Goal: Task Accomplishment & Management: Manage account settings

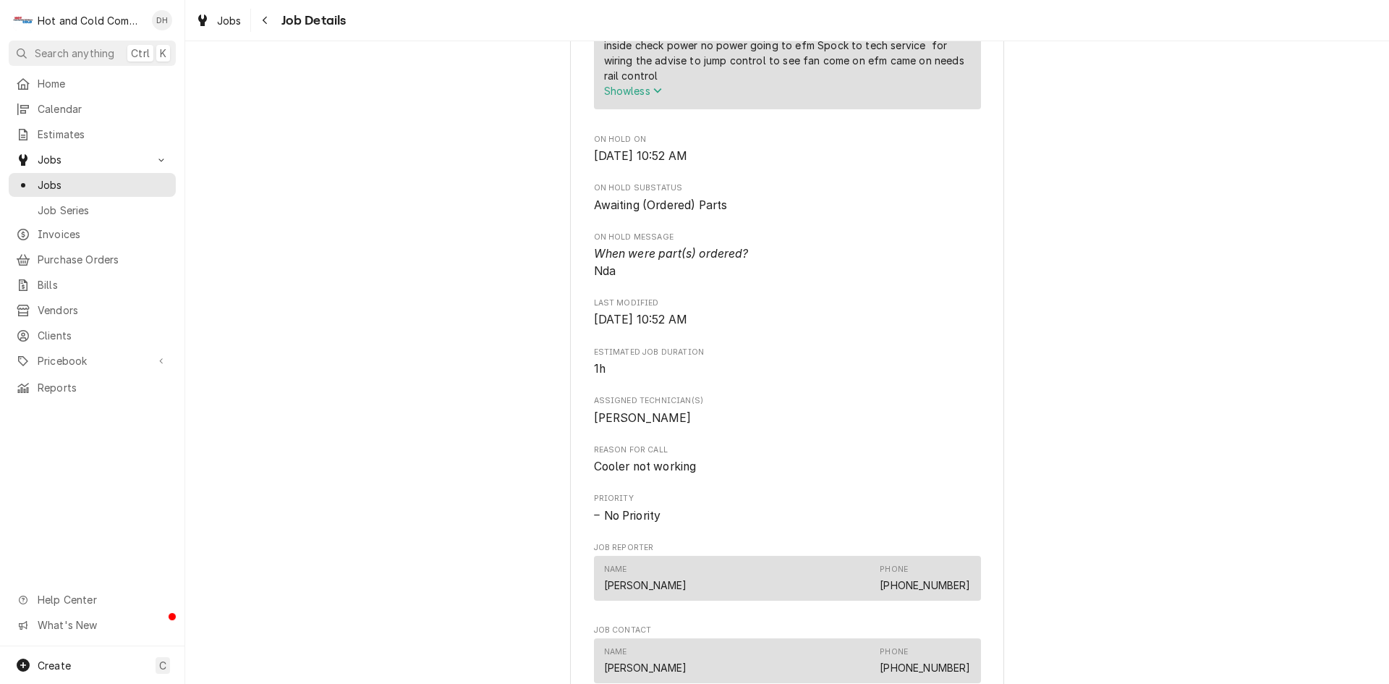
scroll to position [1206, 0]
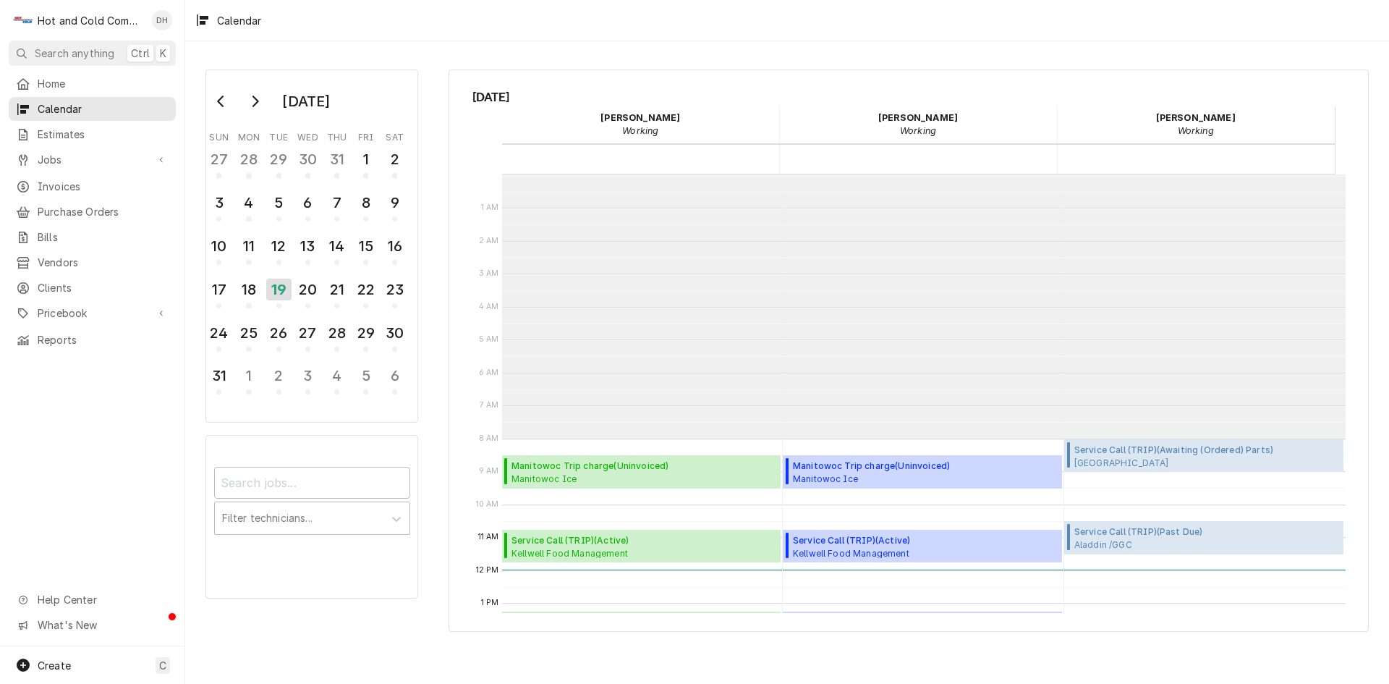
scroll to position [264, 0]
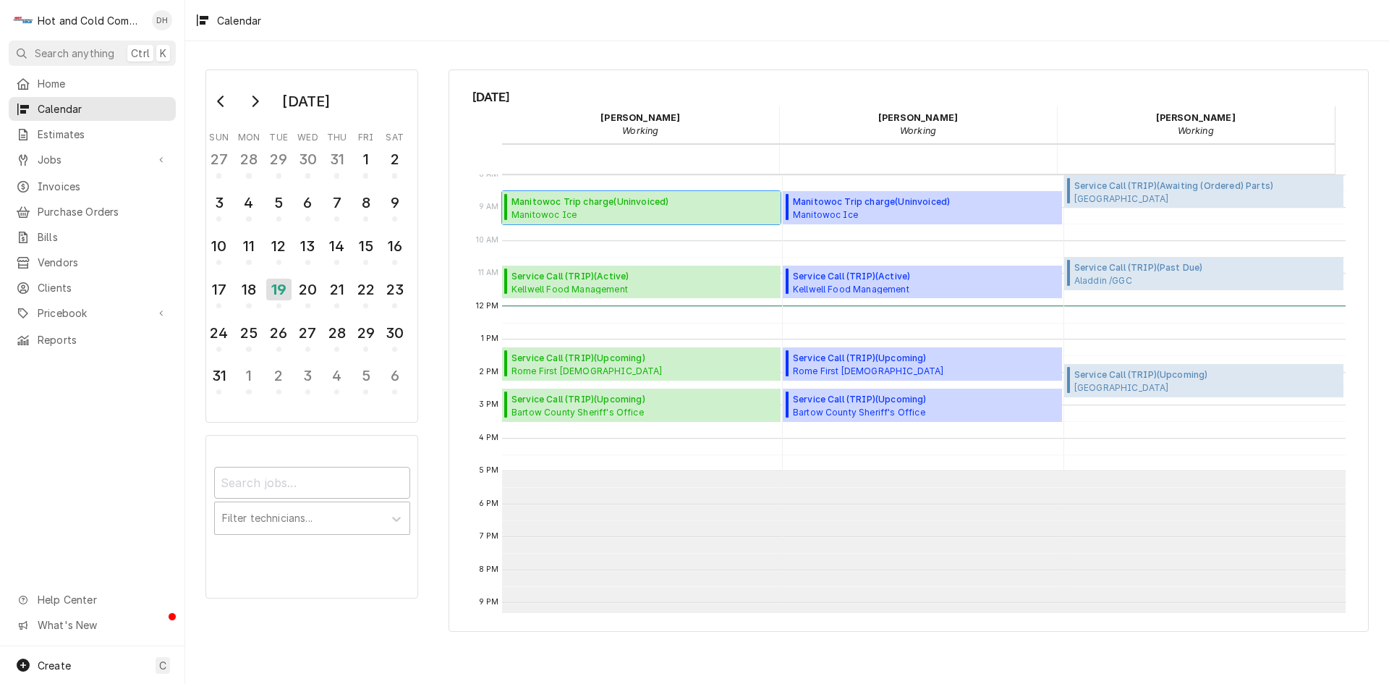
click at [655, 209] on span "Manitowoc Ice Rome-Floyd Parks and Recreation / 255 Jewel Frost Dr, Rome, GA 30…" at bounding box center [643, 214] width 265 height 12
click at [315, 297] on div "20" at bounding box center [307, 289] width 25 height 25
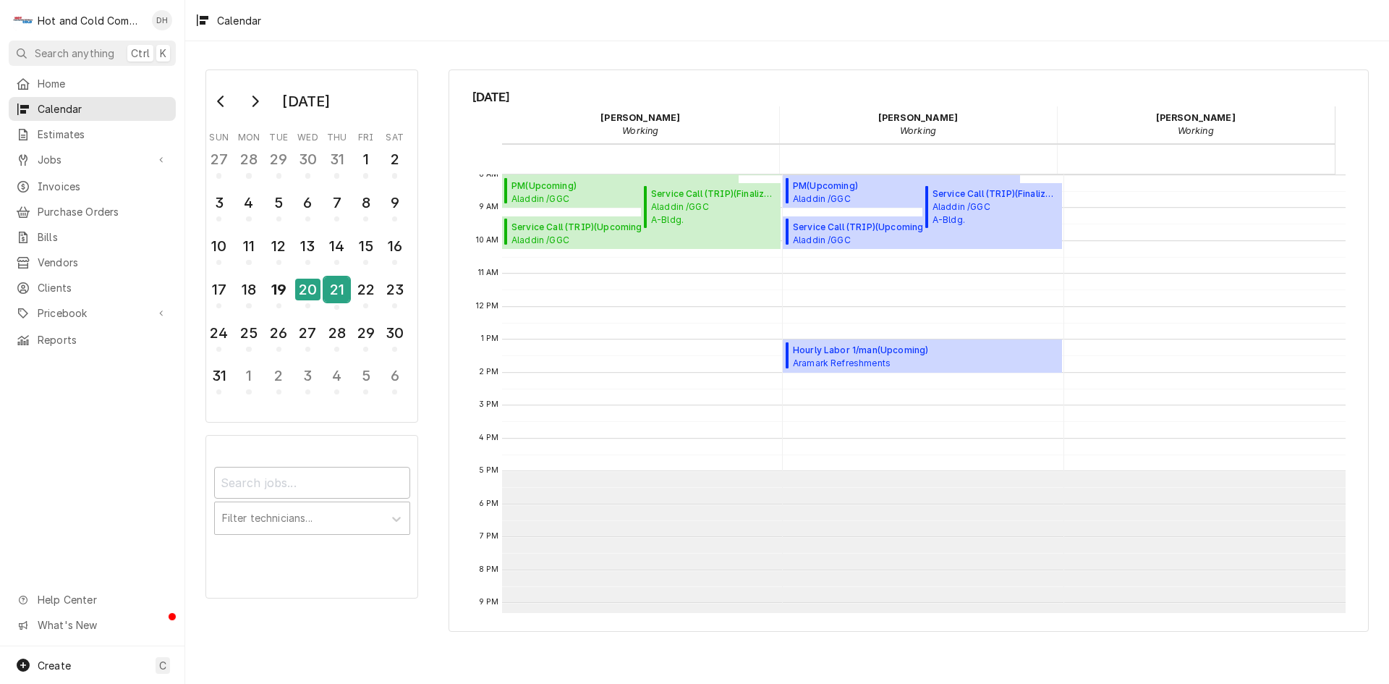
click at [332, 296] on div "21" at bounding box center [336, 289] width 25 height 25
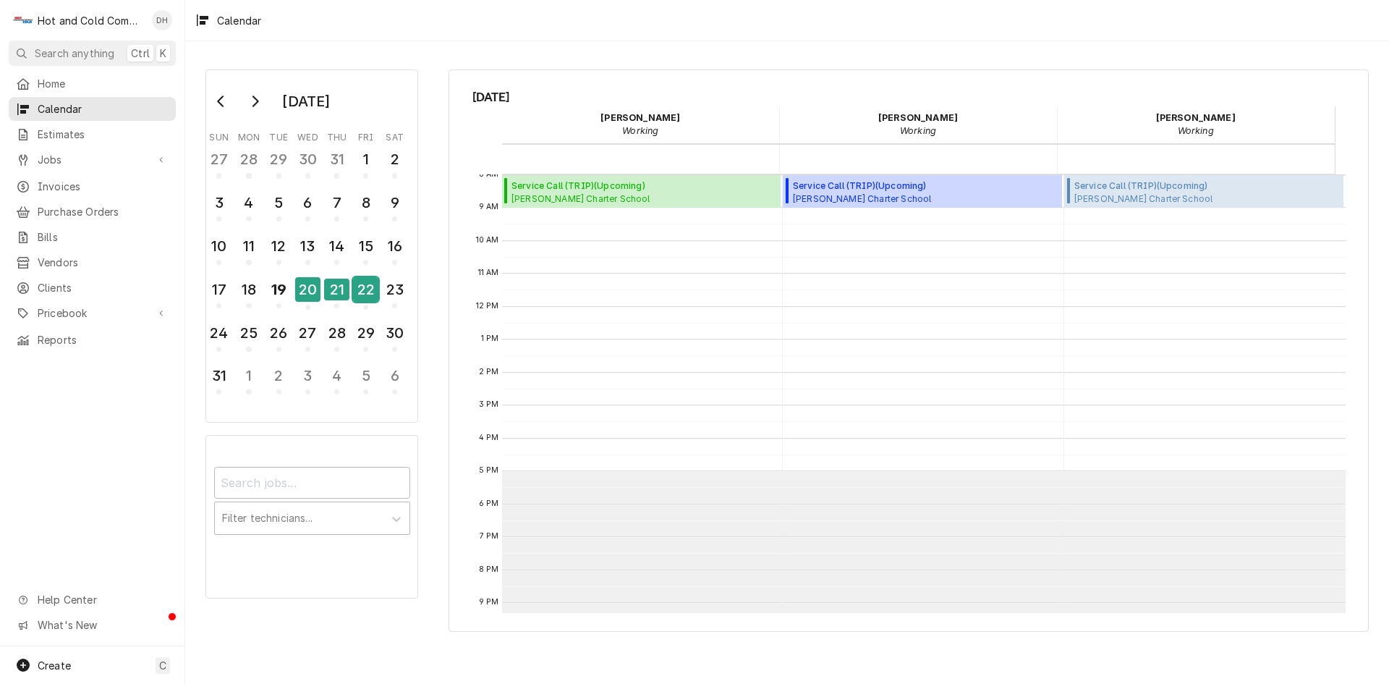
click at [365, 291] on div "22" at bounding box center [365, 289] width 25 height 25
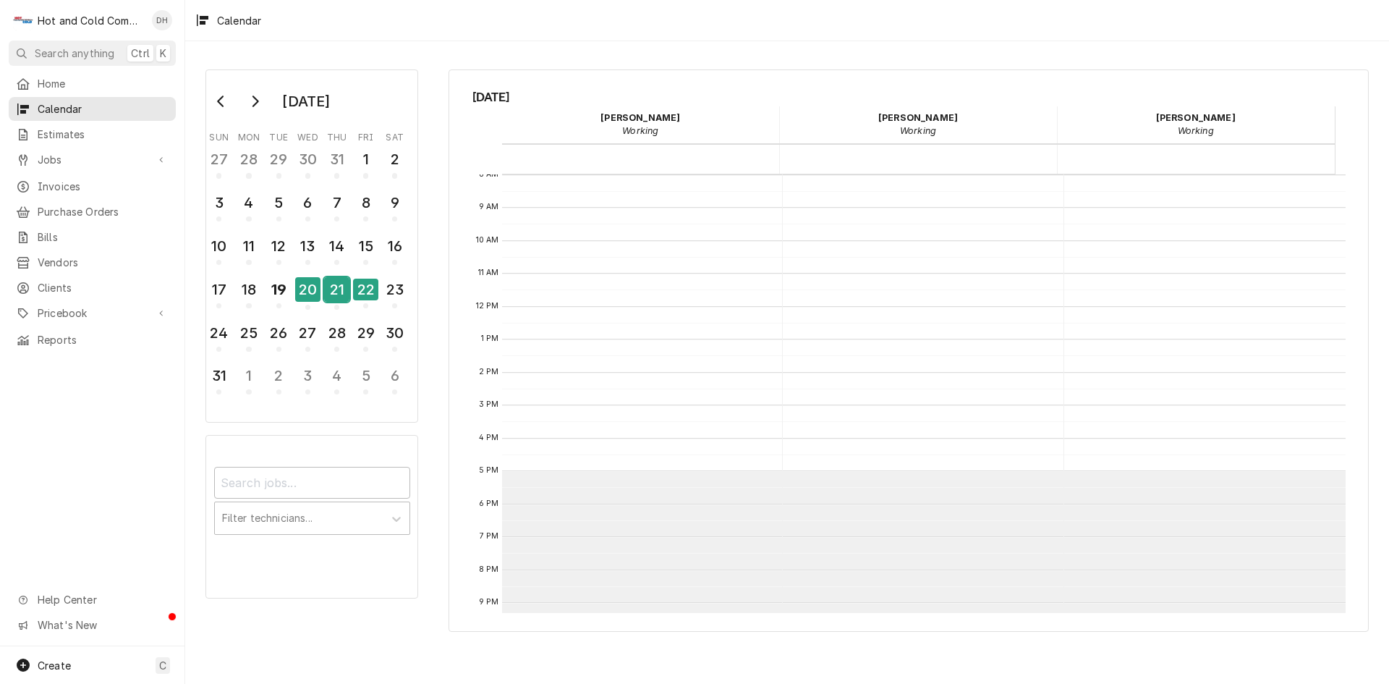
click at [339, 289] on div "21" at bounding box center [336, 289] width 25 height 25
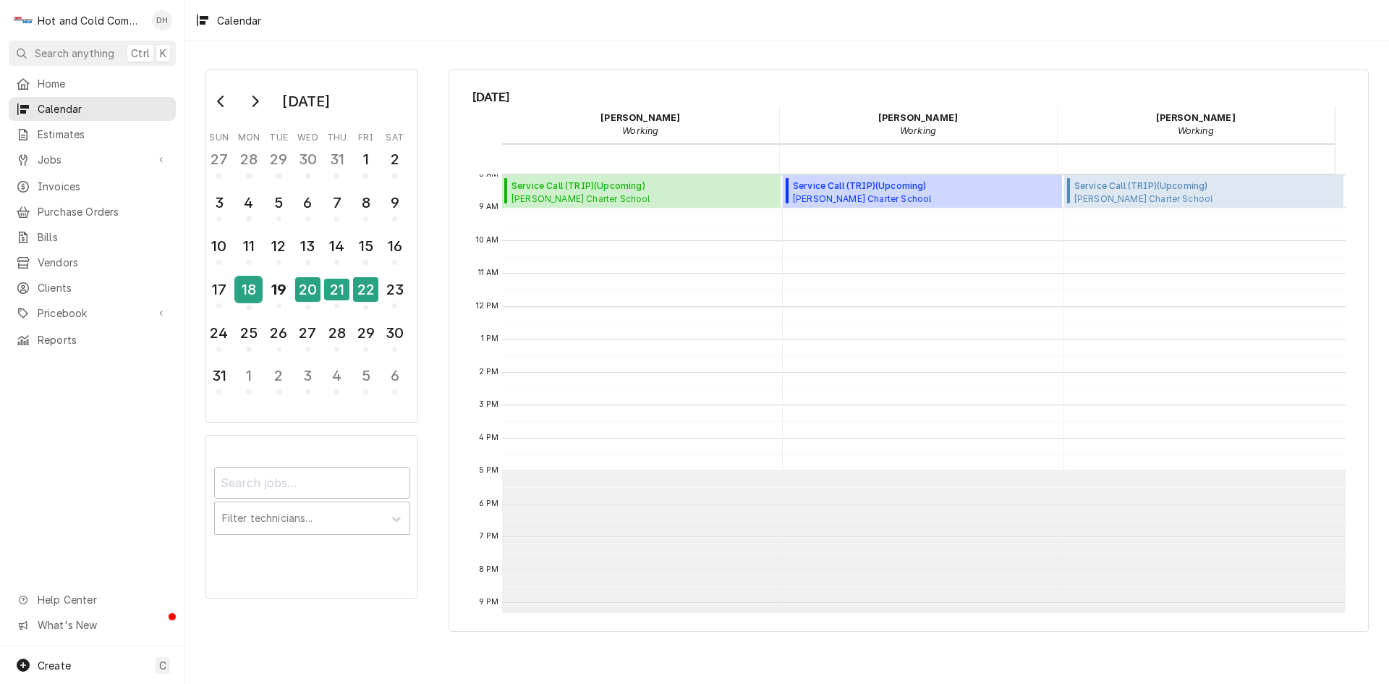
click at [250, 292] on div "18" at bounding box center [248, 289] width 25 height 25
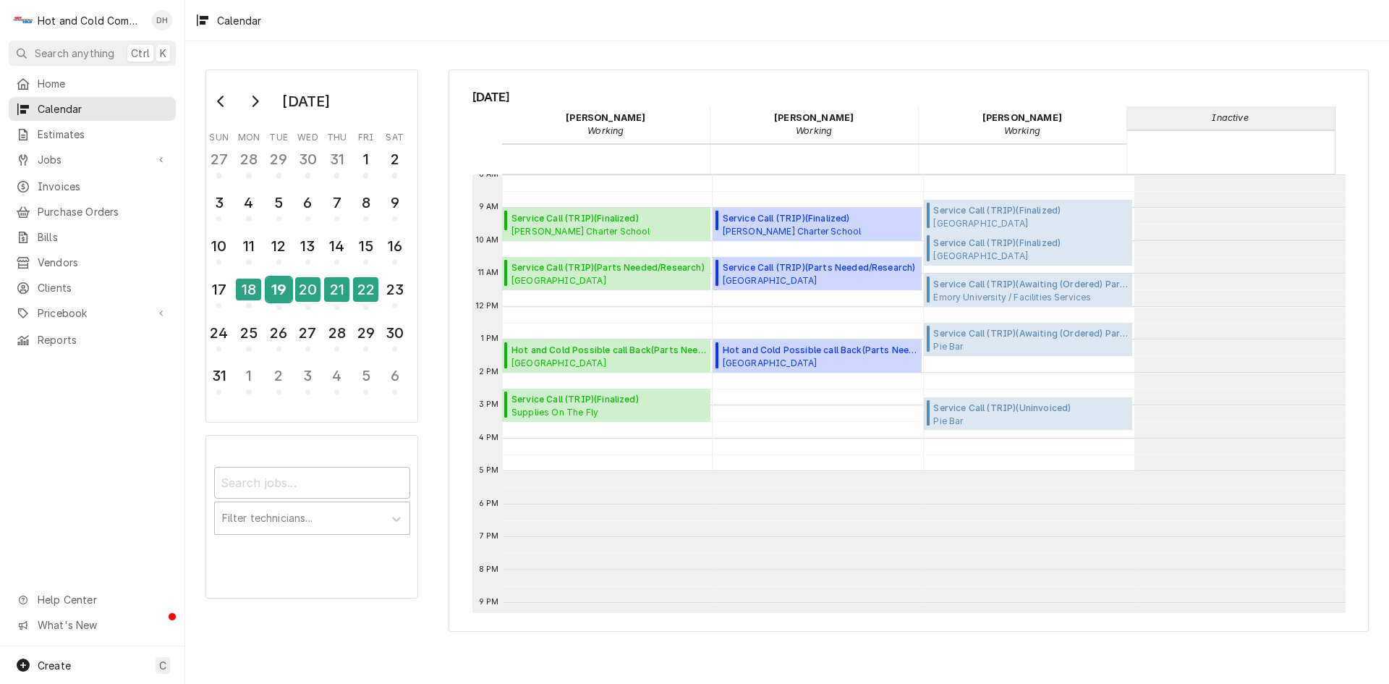
click at [284, 305] on div "19" at bounding box center [278, 291] width 25 height 35
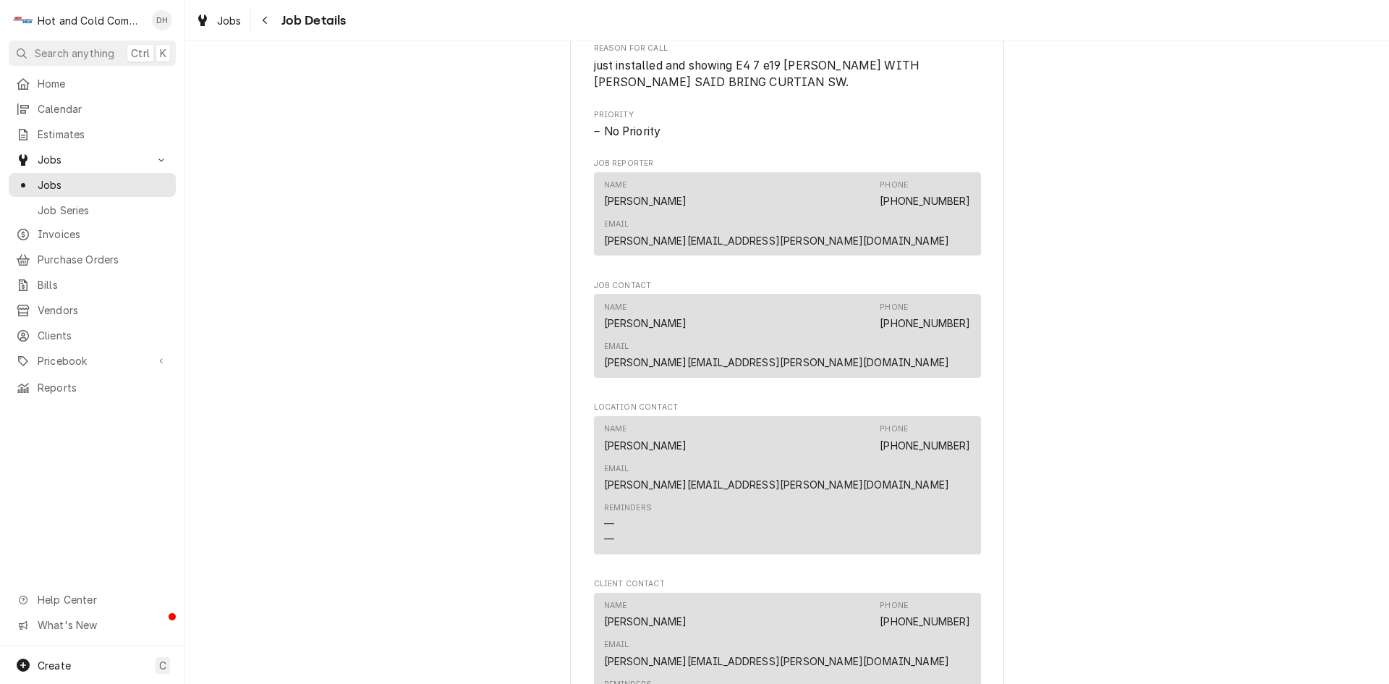
scroll to position [1206, 0]
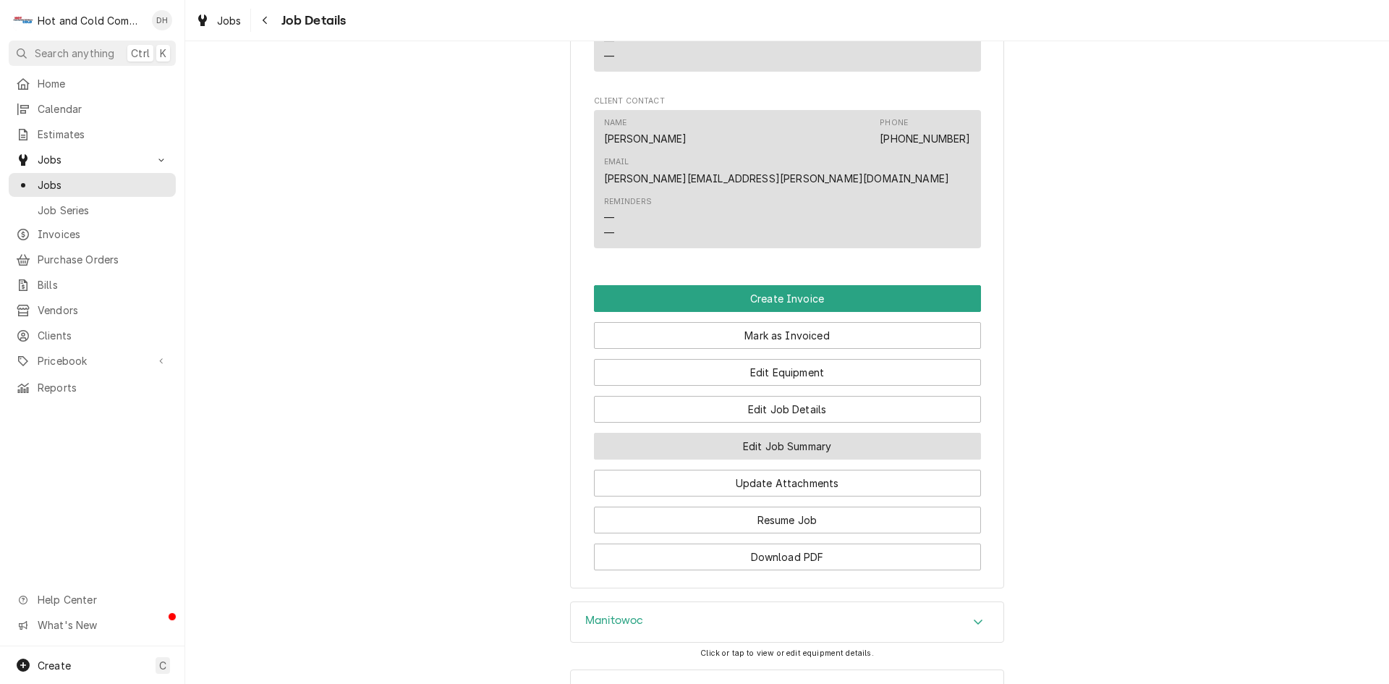
click at [844, 433] on button "Edit Job Summary" at bounding box center [787, 446] width 387 height 27
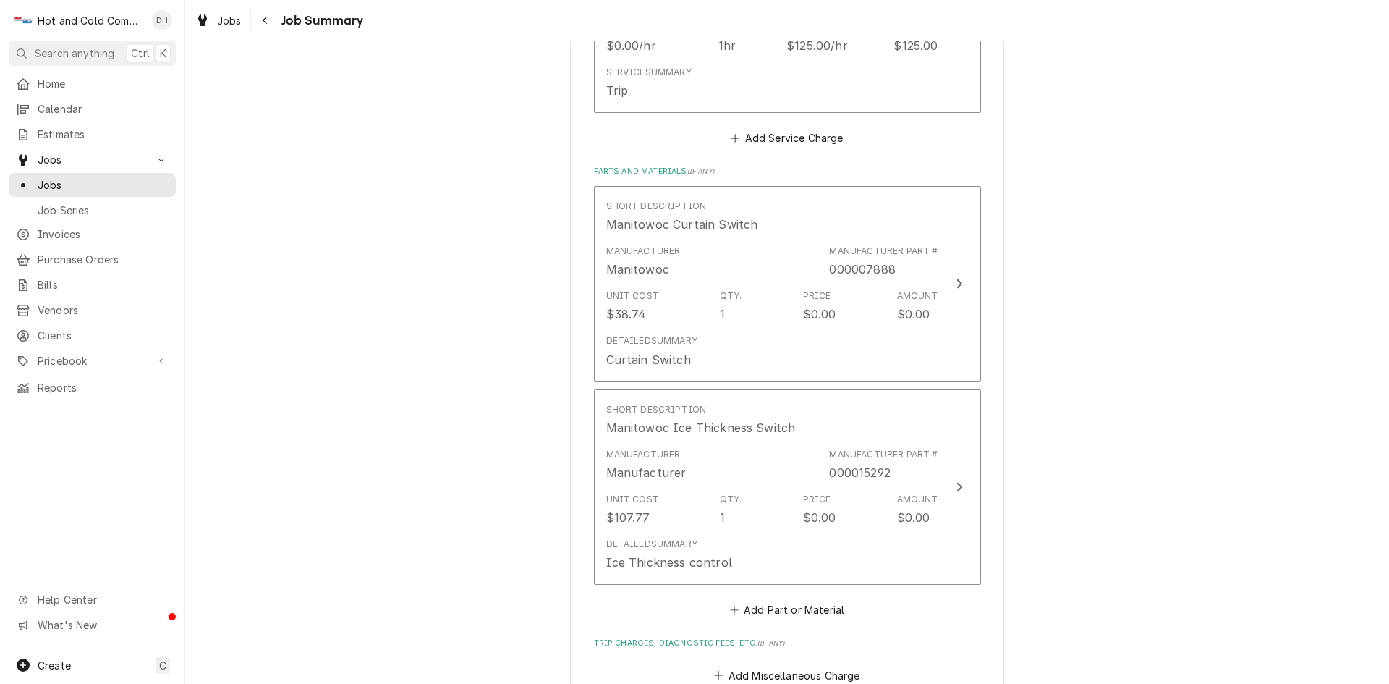
scroll to position [1226, 0]
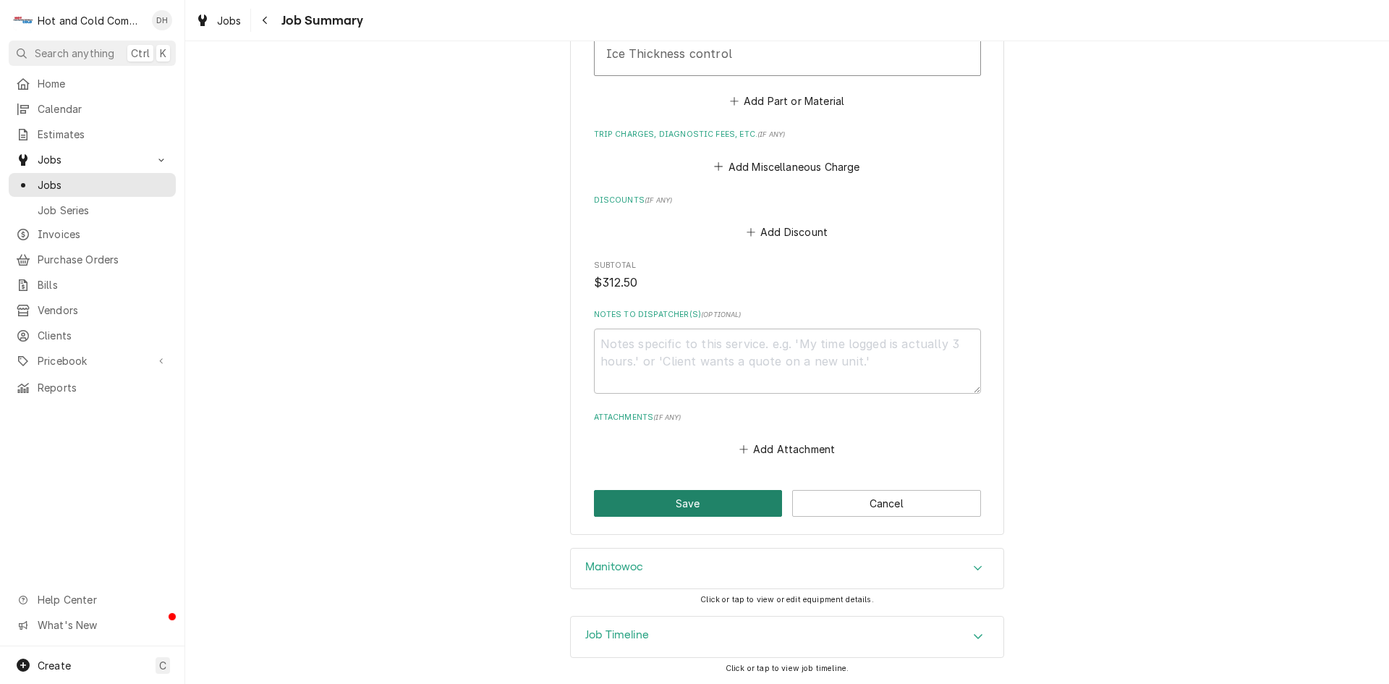
click at [703, 497] on button "Save" at bounding box center [688, 503] width 189 height 27
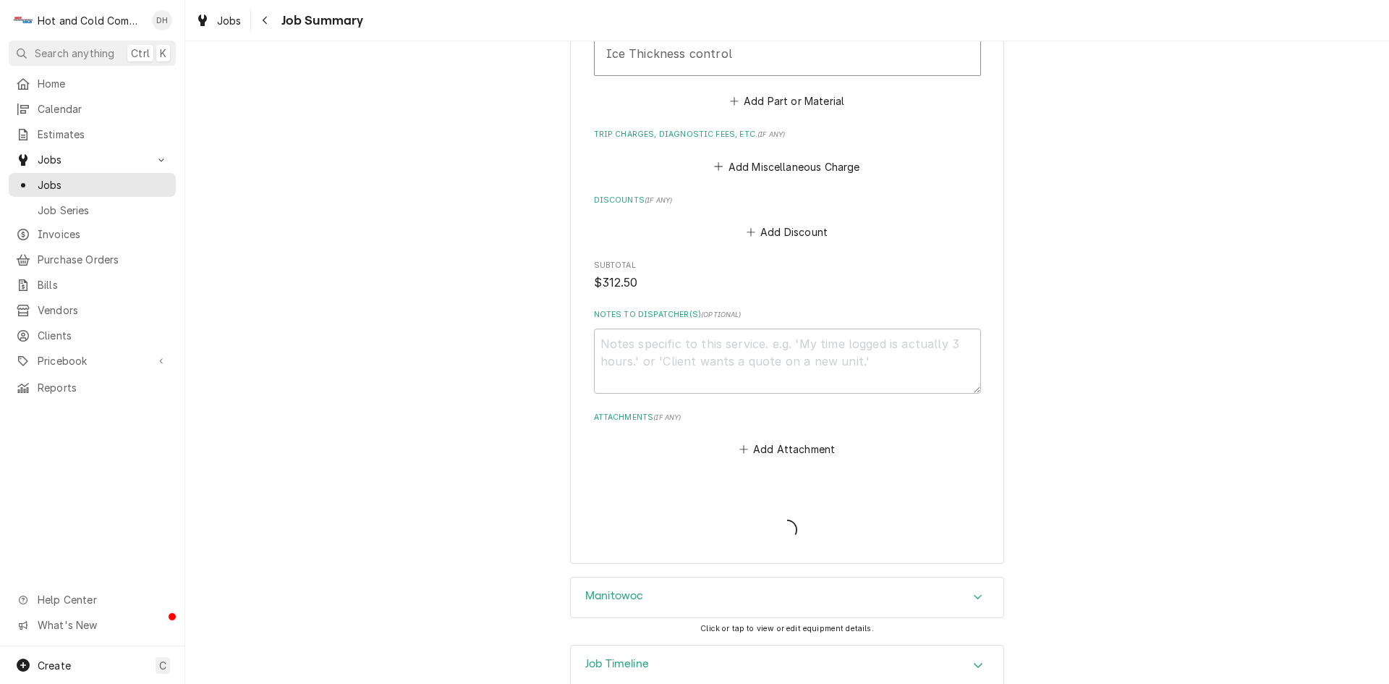
type textarea "x"
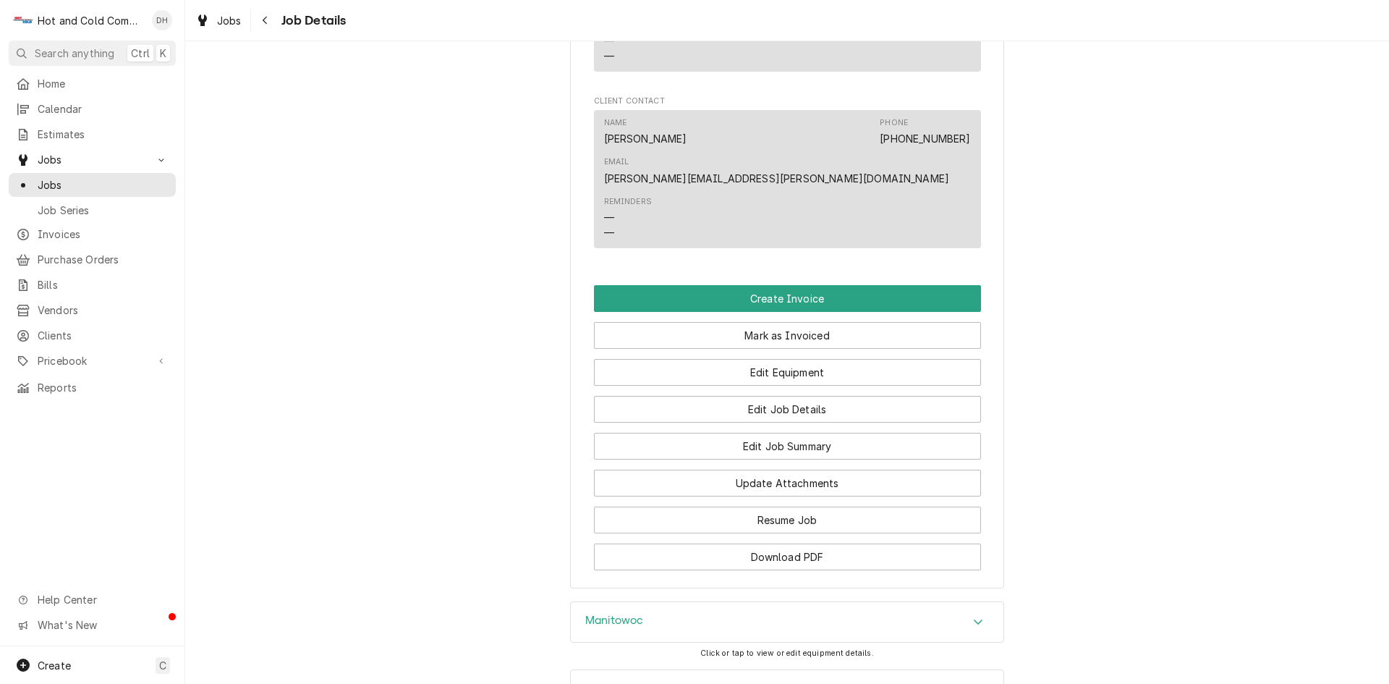
scroll to position [1256, 0]
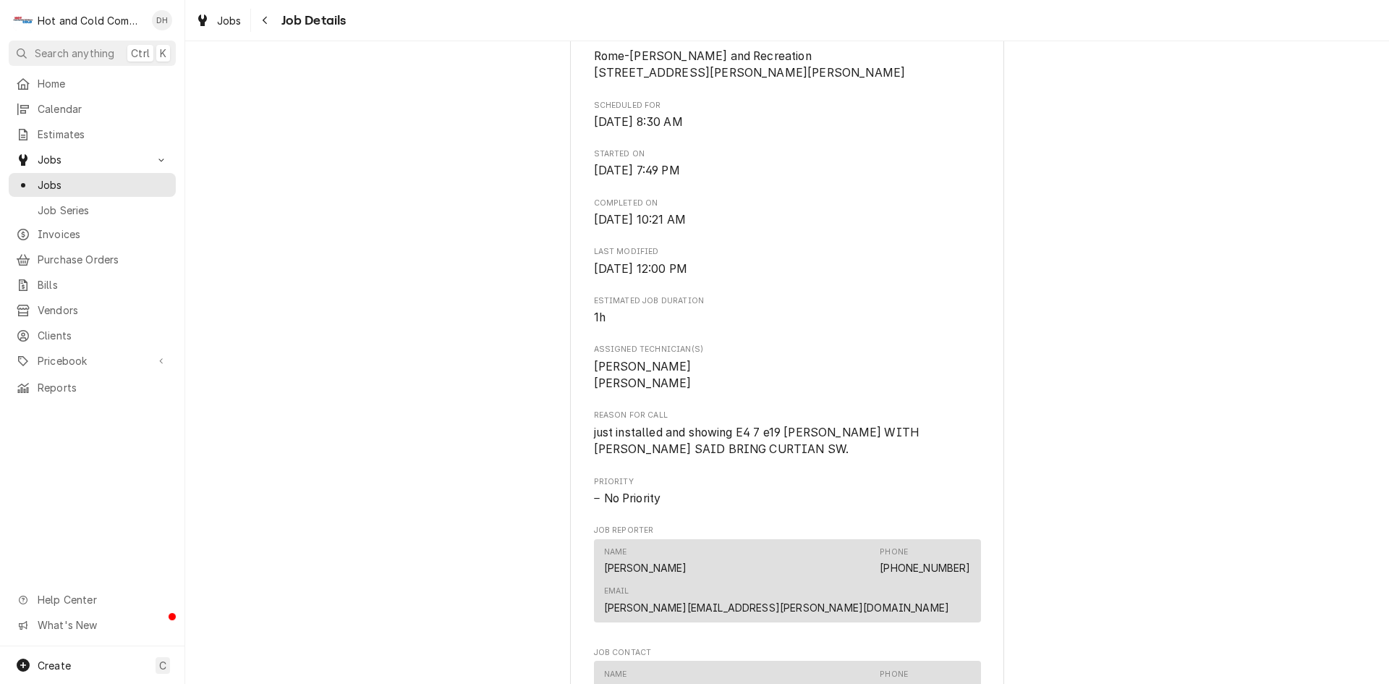
scroll to position [0, 0]
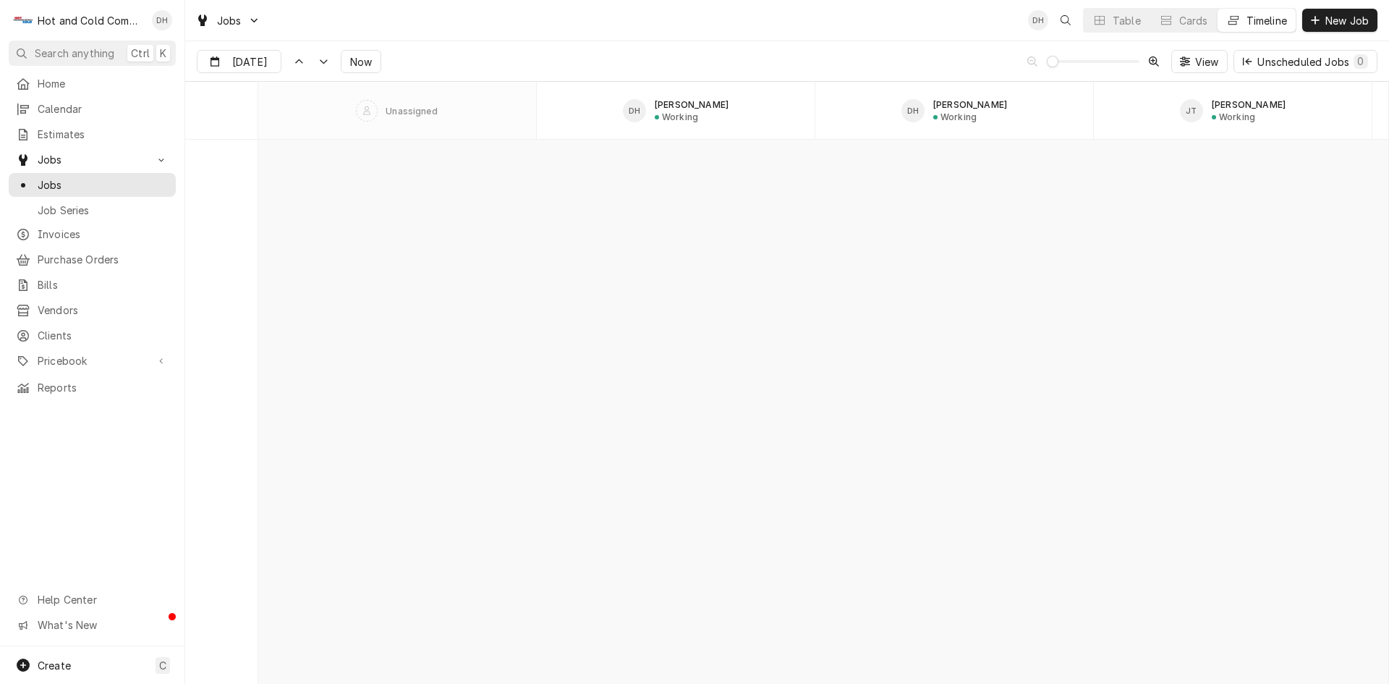
scroll to position [12497, 0]
